Goal: Find specific page/section: Find specific page/section

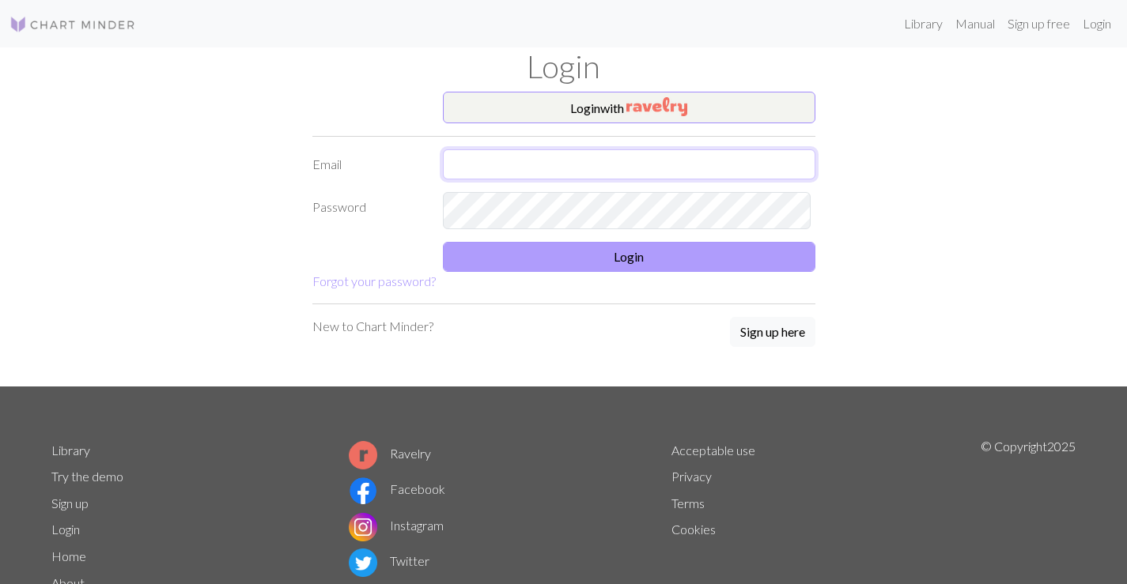
type input "[EMAIL_ADDRESS][DOMAIN_NAME]"
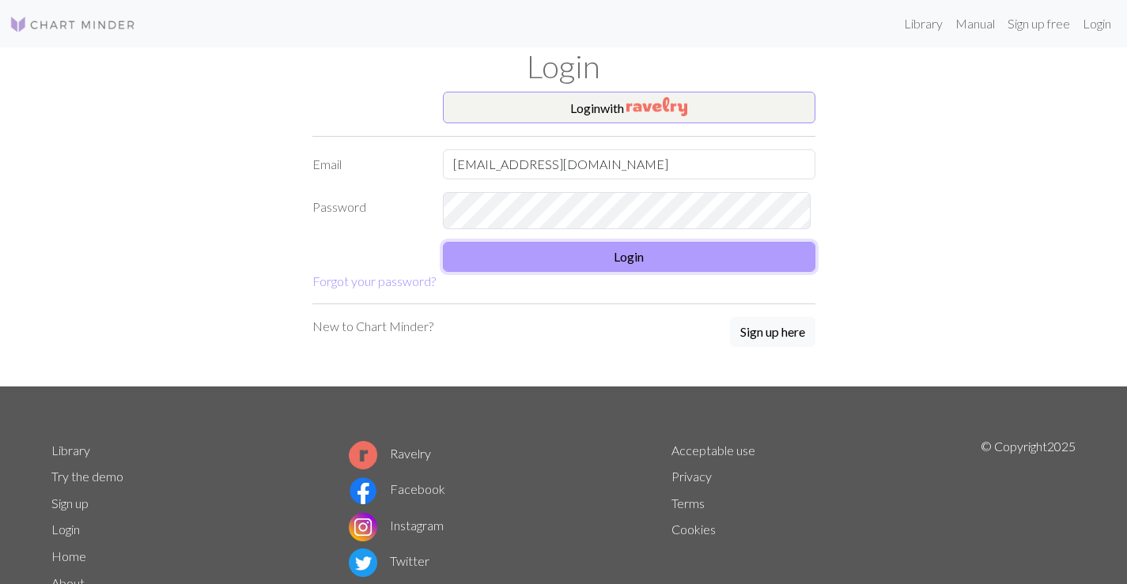
click at [636, 272] on button "Login" at bounding box center [629, 257] width 373 height 30
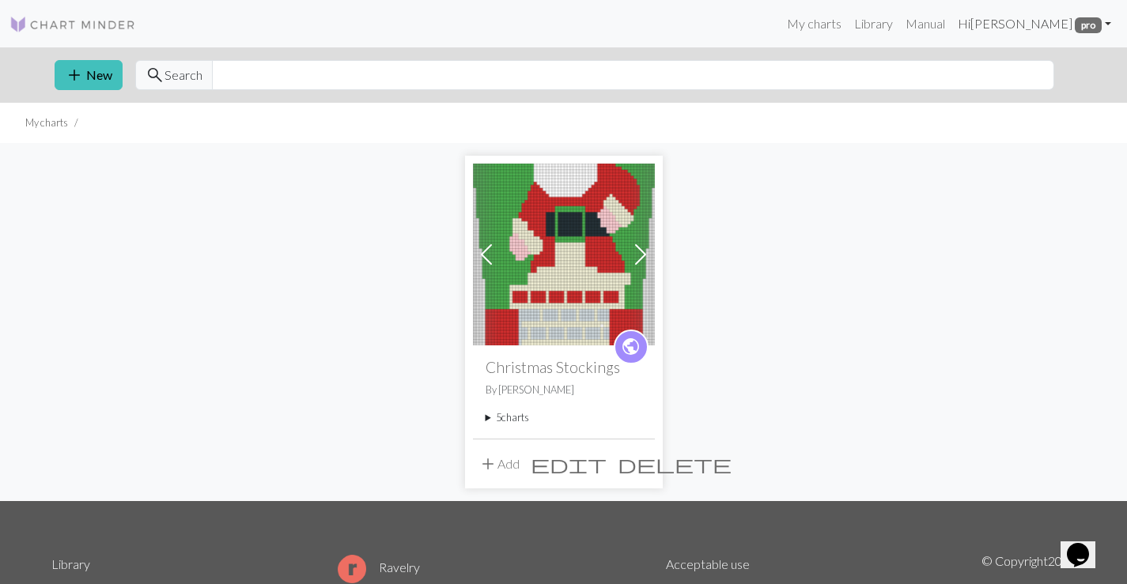
click at [1100, 25] on link "Hi [PERSON_NAME] pro" at bounding box center [1034, 24] width 166 height 32
click at [781, 25] on link "My charts" at bounding box center [814, 24] width 67 height 32
click at [485, 438] on div "public Christmas Stockings By [PERSON_NAME] 5 charts [PERSON_NAME] Down the Chi…" at bounding box center [564, 392] width 182 height 93
click at [491, 426] on summary "5 charts" at bounding box center [564, 417] width 157 height 15
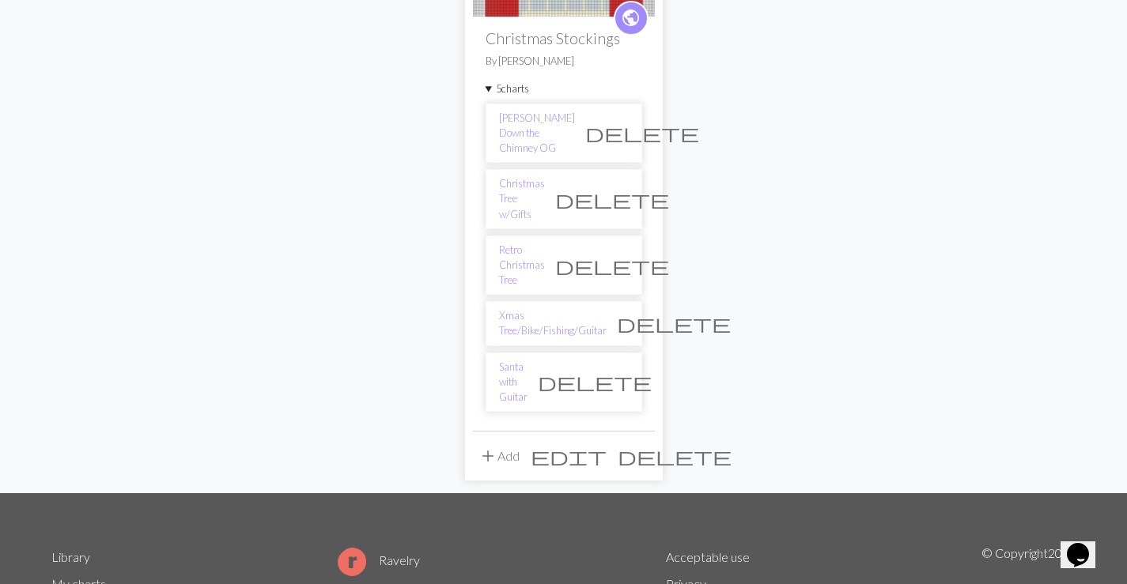
scroll to position [334, 0]
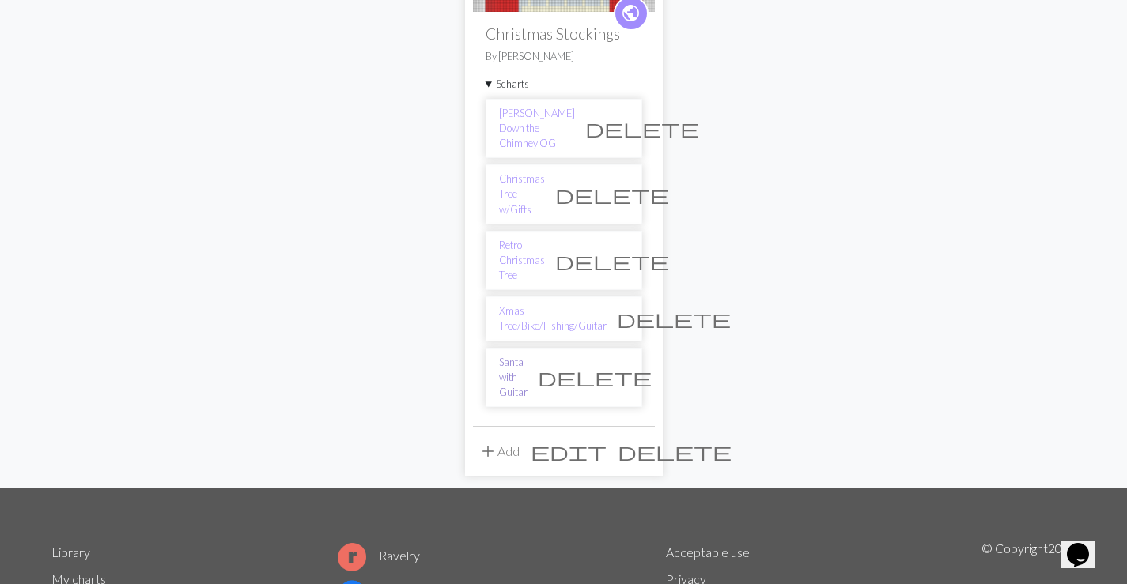
click at [528, 401] on link "Santa with Guitar" at bounding box center [513, 378] width 28 height 46
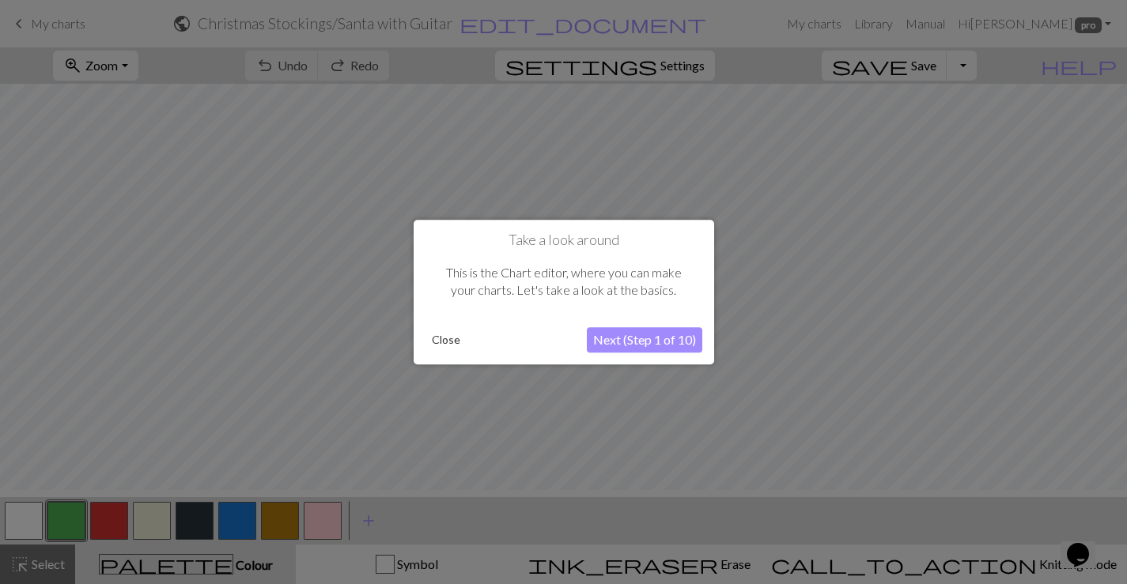
click at [437, 338] on button "Close" at bounding box center [446, 340] width 41 height 24
